Goal: Find specific page/section: Find specific page/section

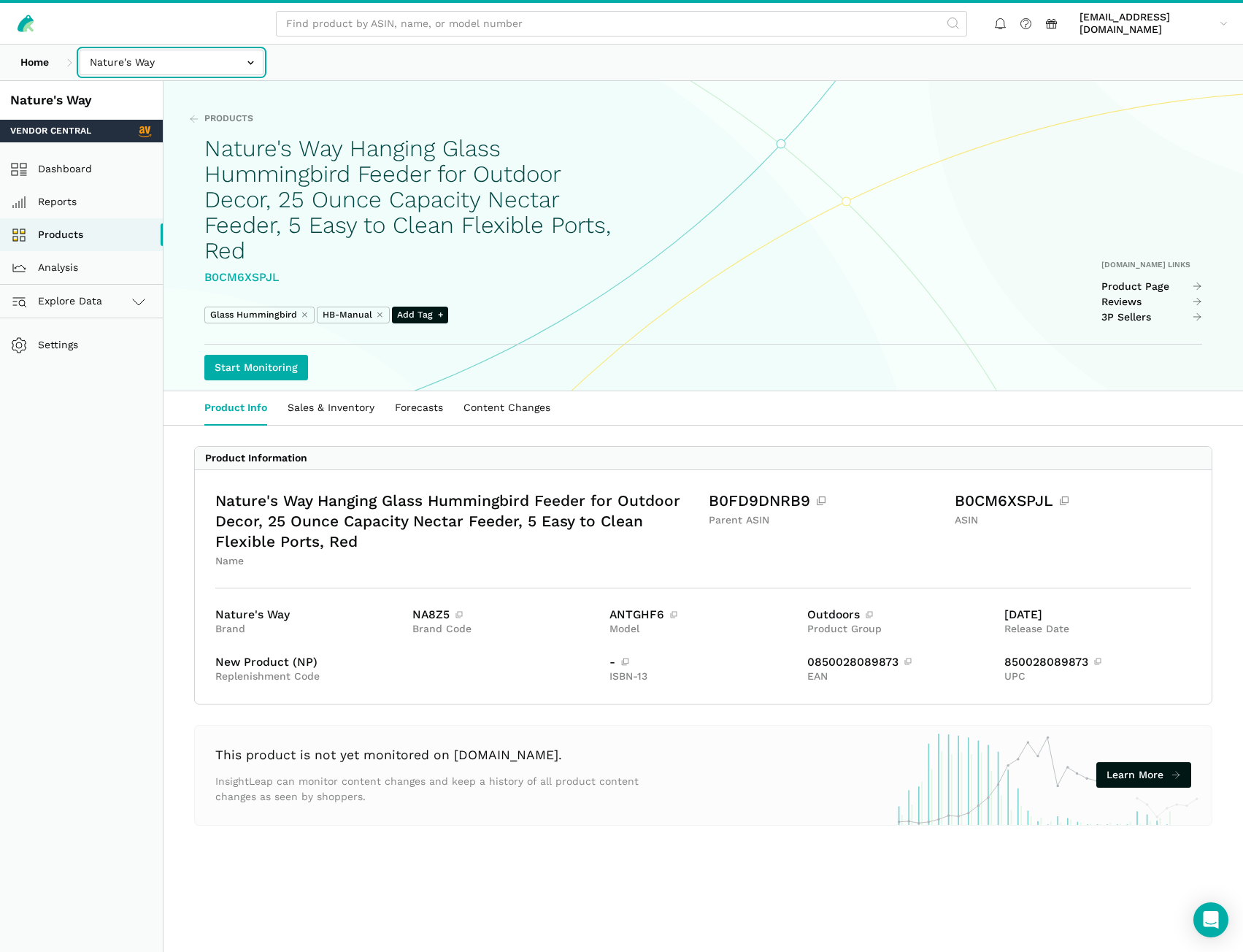
click at [189, 60] on input "text" at bounding box center [171, 62] width 184 height 26
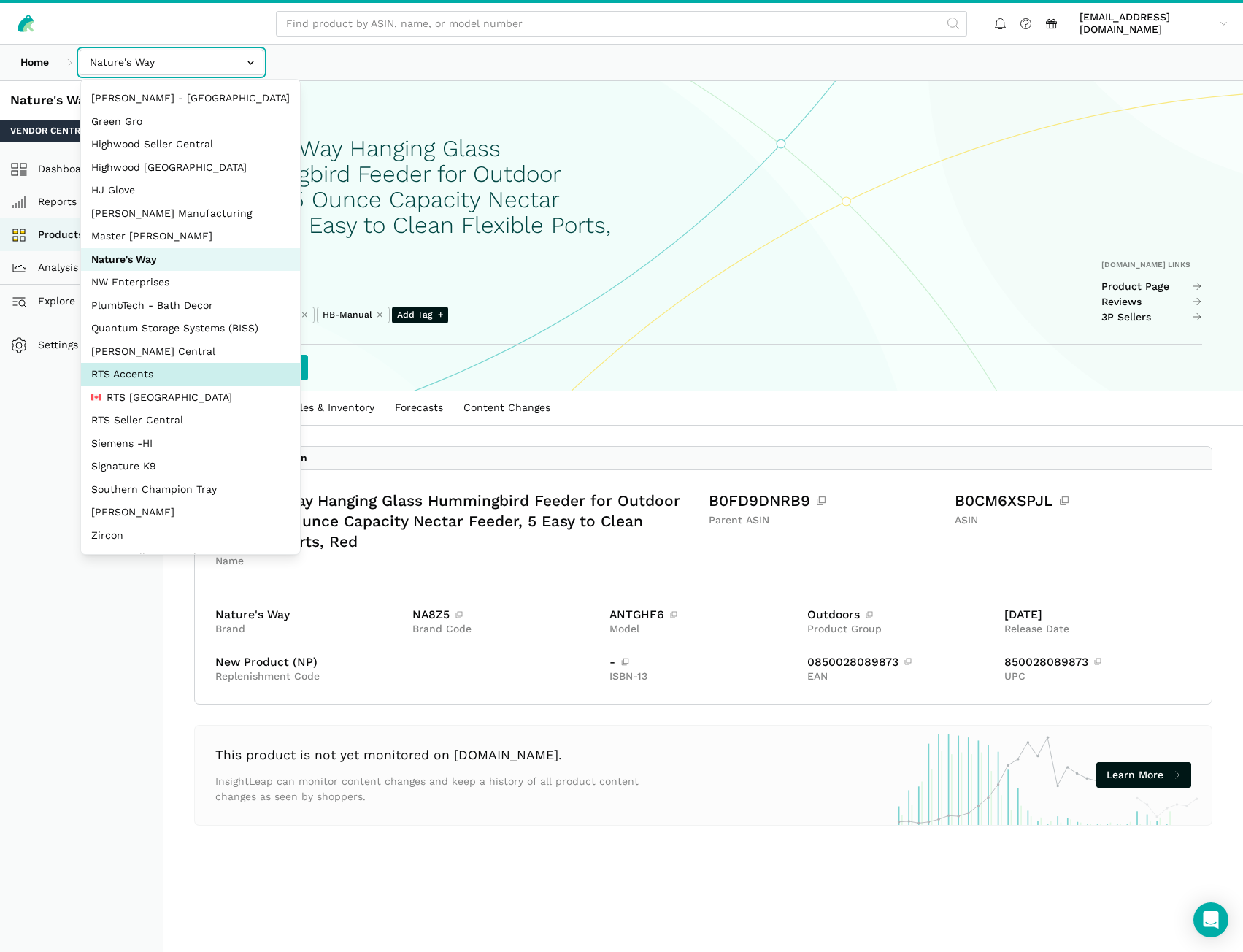
scroll to position [65, 0]
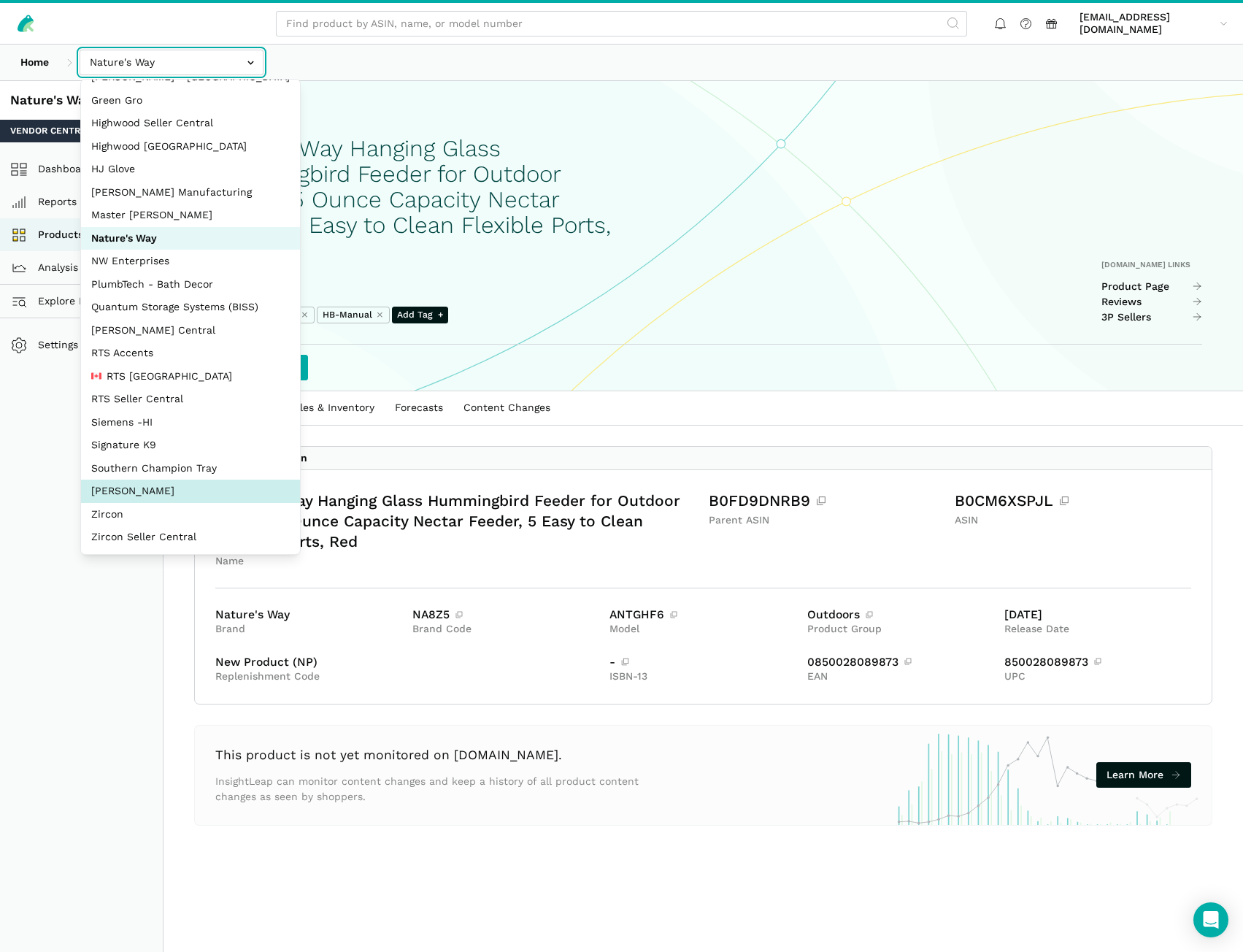
select select "5moWWUoXWPPauPLKpEqKhGJ3"
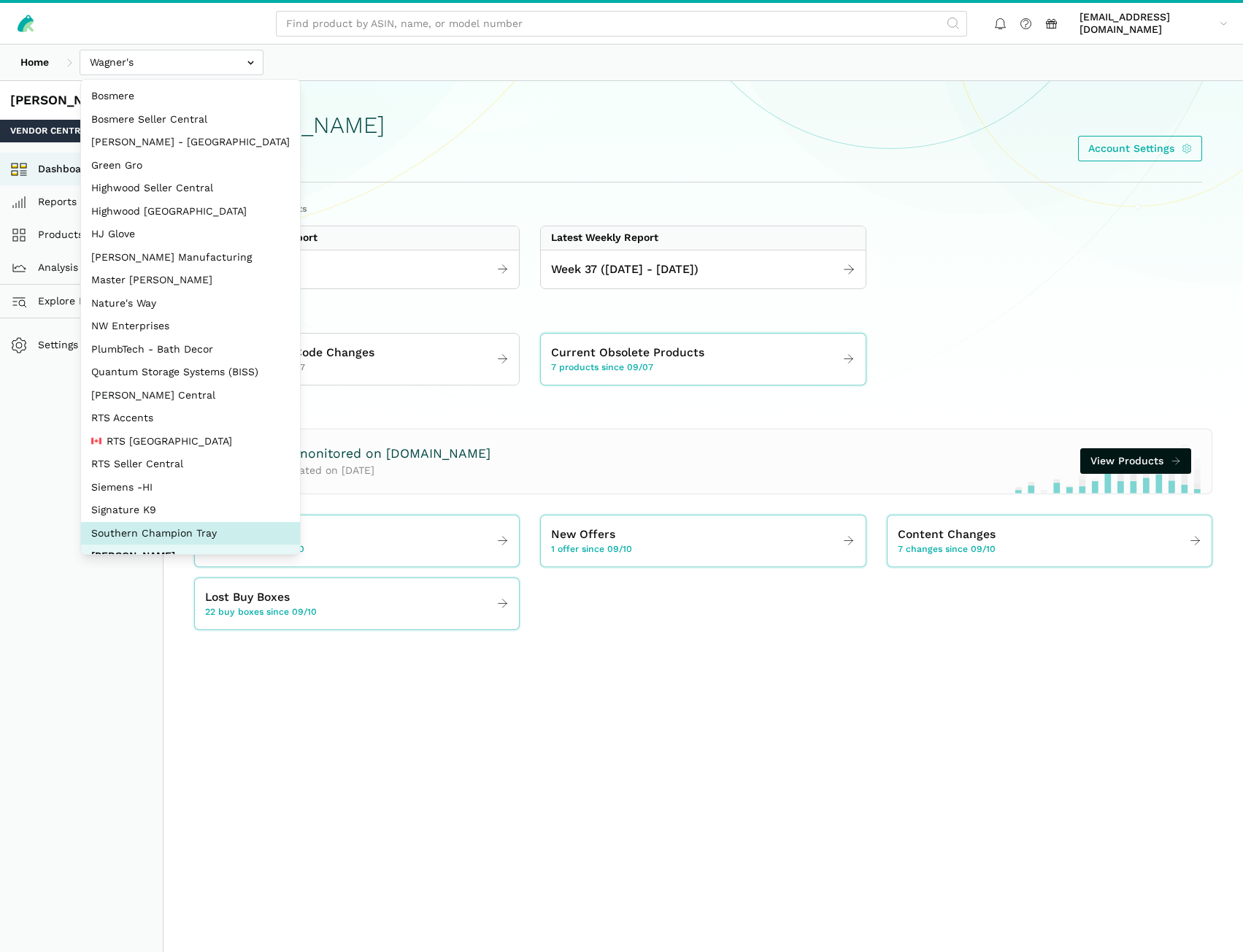
select select "oVSvG8ea9YeLvzcV4dUWoEyh"
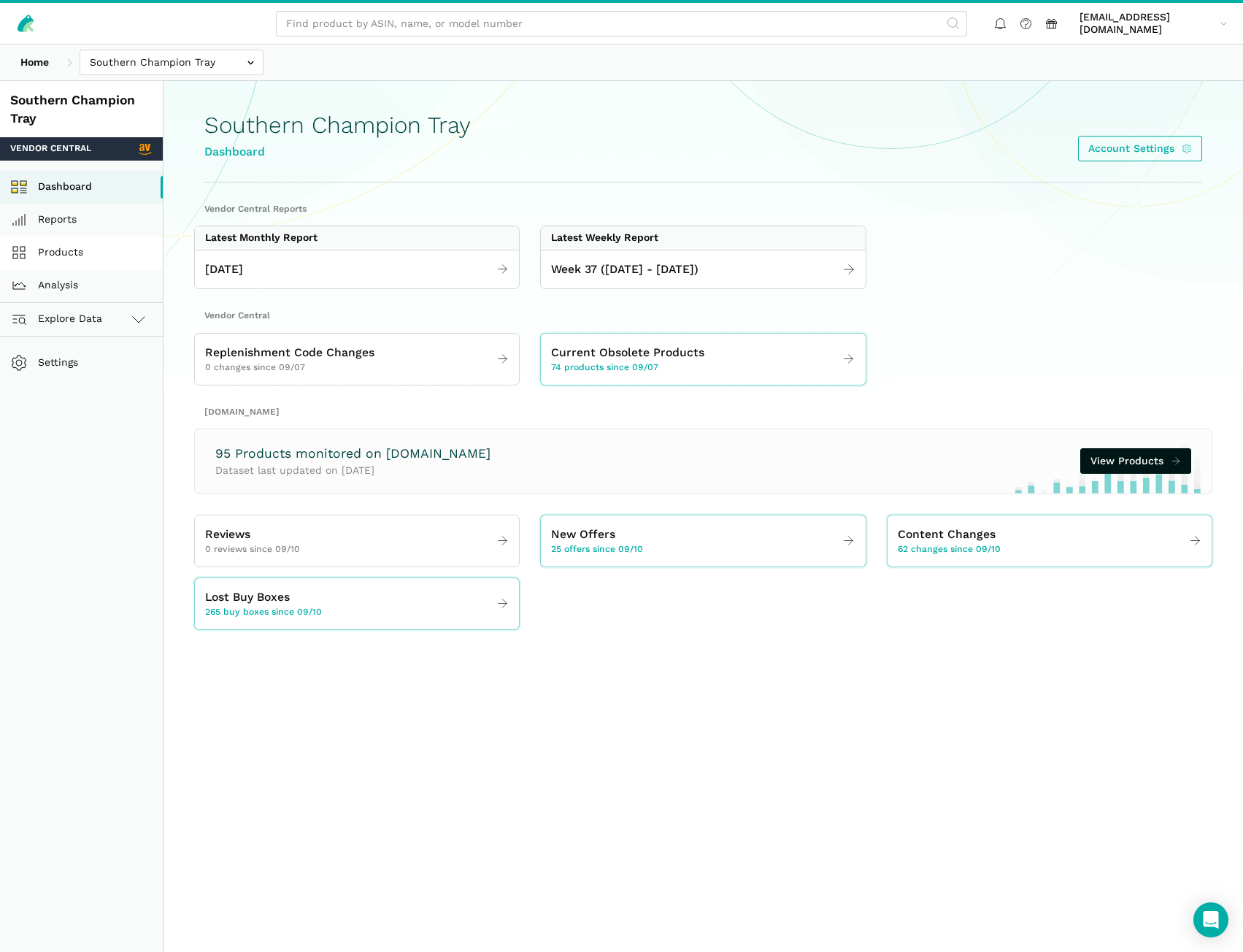
click at [63, 256] on link "Products" at bounding box center [81, 252] width 163 height 33
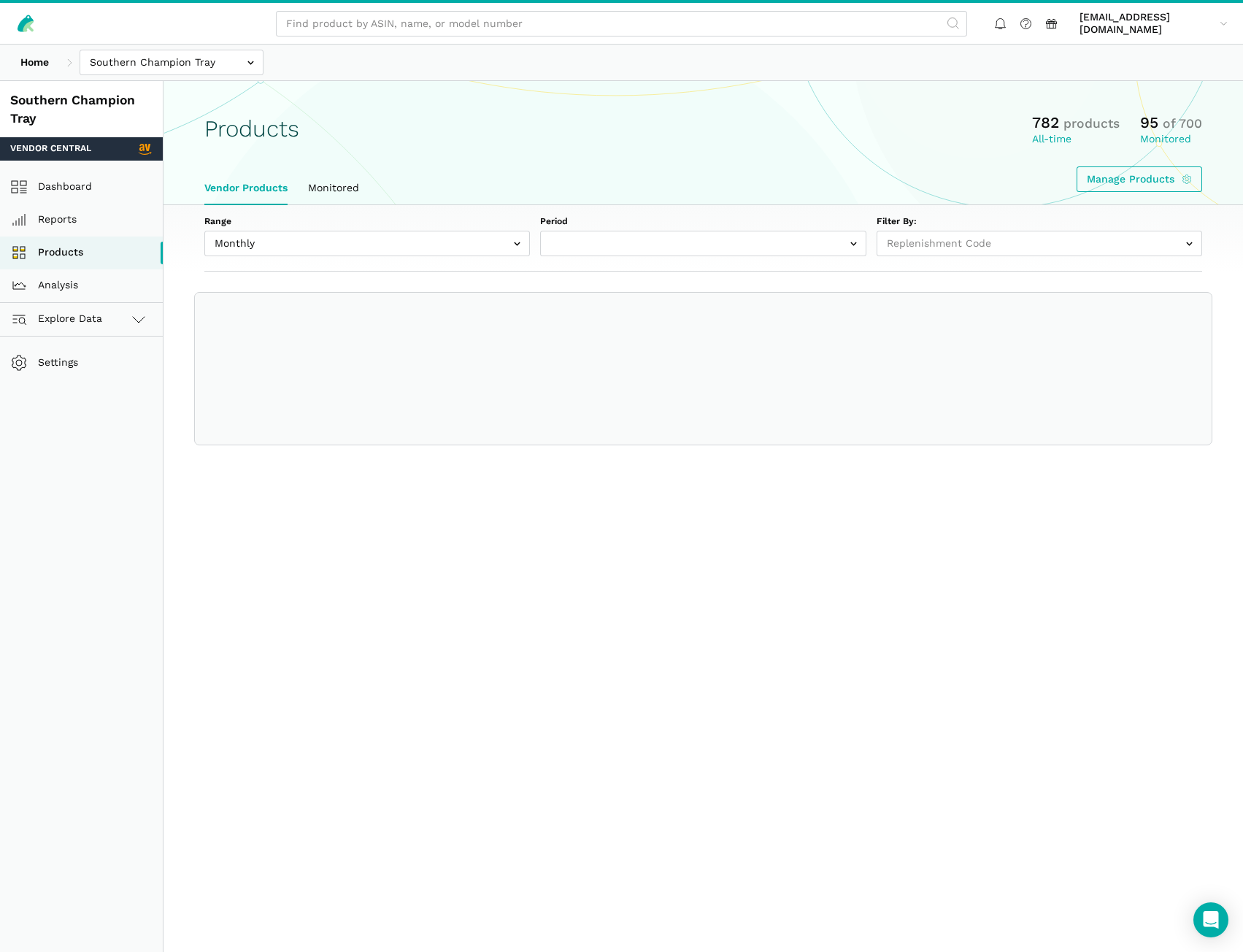
select select
select select "Monthly|[DATE]"
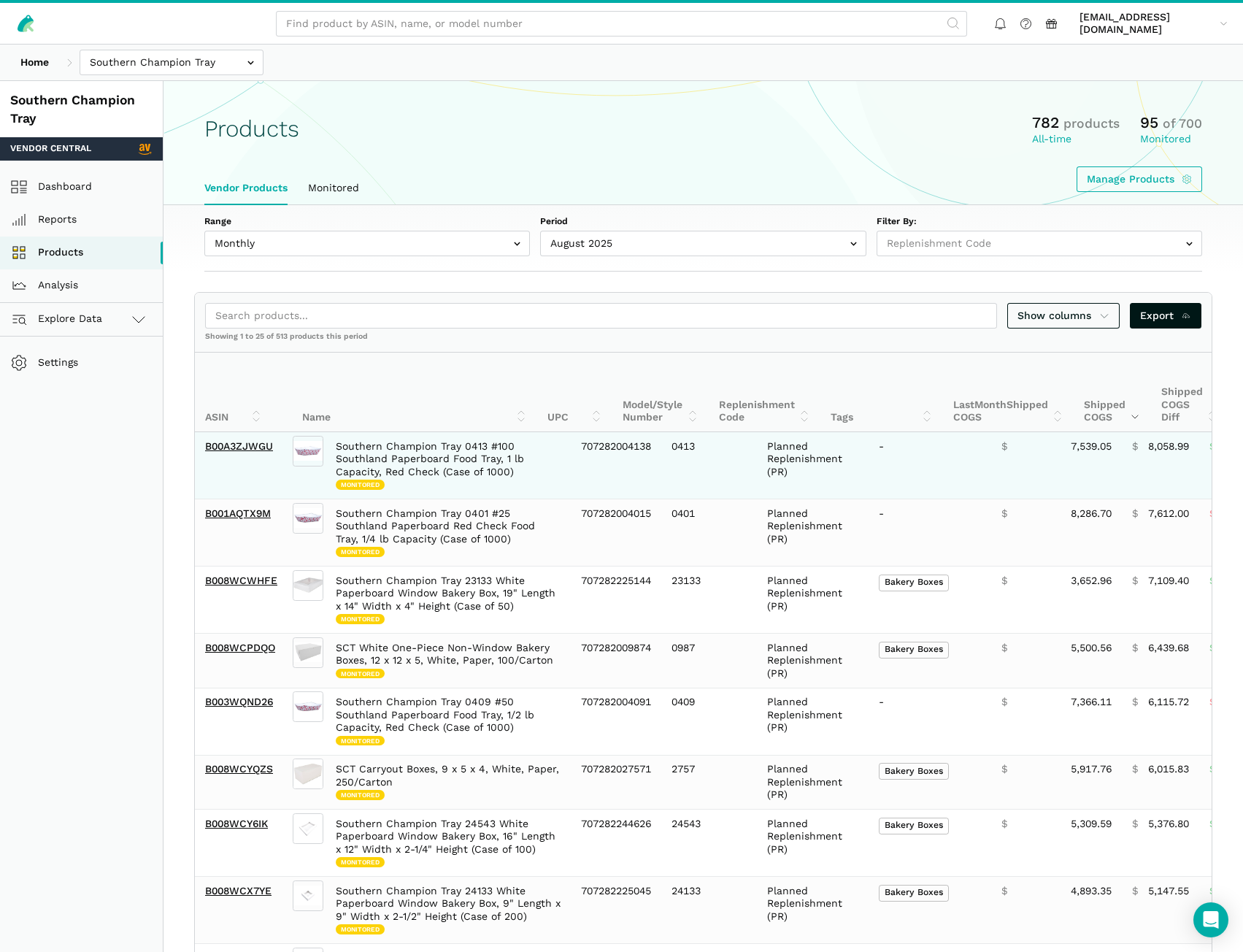
drag, startPoint x: 286, startPoint y: 463, endPoint x: 252, endPoint y: 466, distance: 34.1
click at [206, 452] on td "B00A3ZJWGU" at bounding box center [242, 466] width 95 height 67
